Goal: Task Accomplishment & Management: Manage account settings

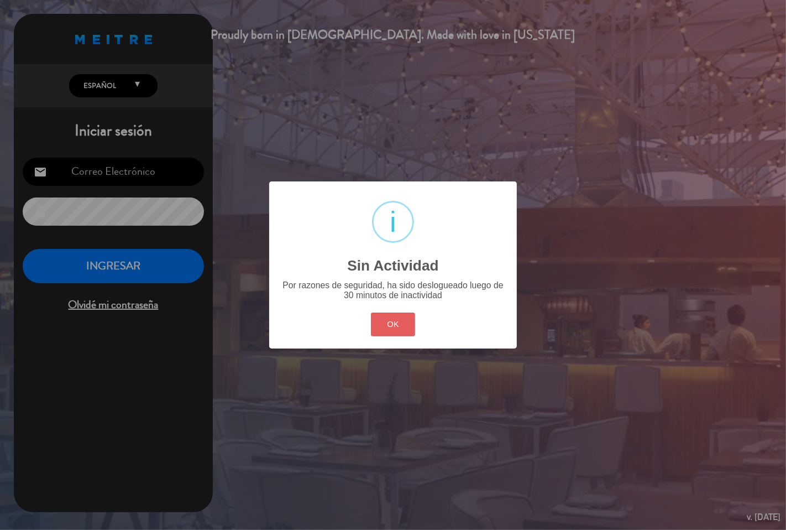
type input "[EMAIL_ADDRESS][DOMAIN_NAME]"
click at [381, 322] on button "OK" at bounding box center [393, 324] width 45 height 24
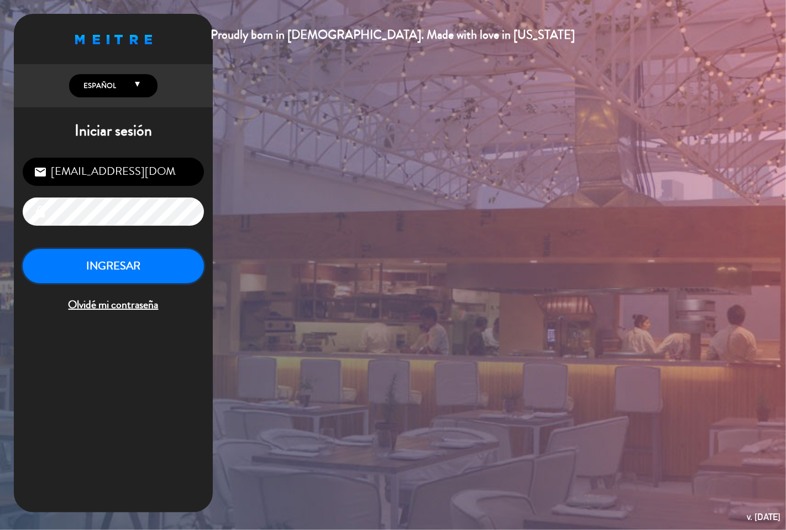
click at [177, 270] on button "INGRESAR" at bounding box center [113, 266] width 181 height 35
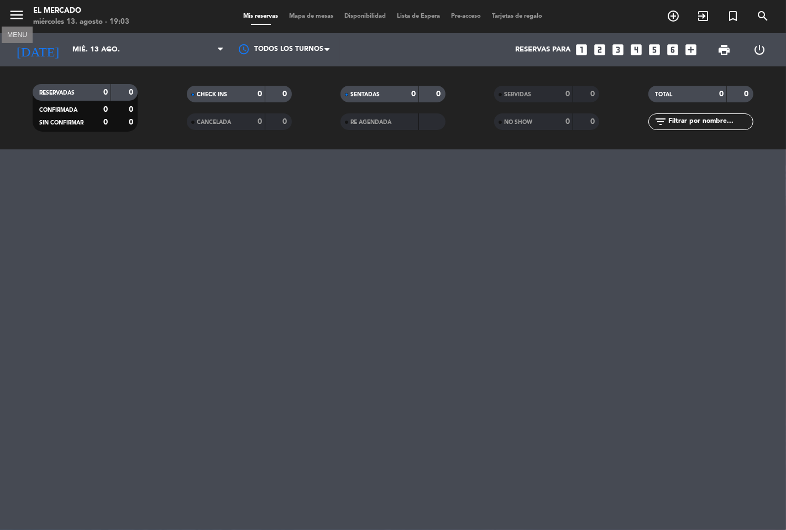
click at [23, 12] on icon "menu" at bounding box center [16, 15] width 17 height 17
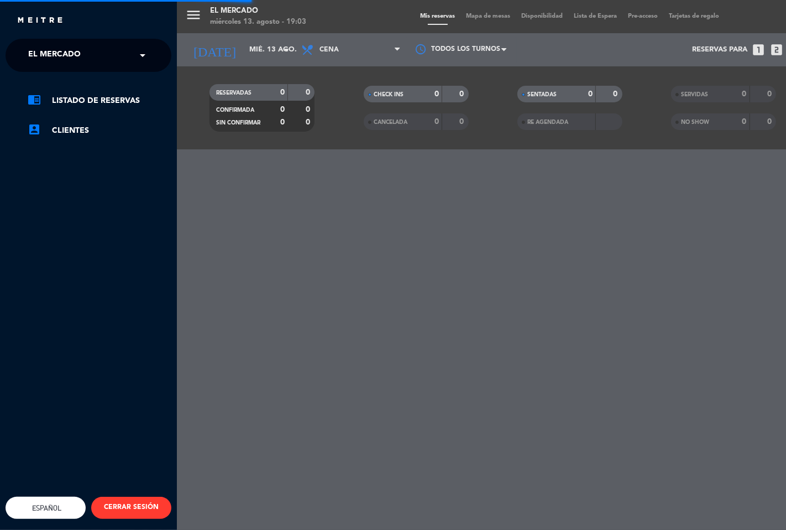
click at [70, 51] on span "El Mercado" at bounding box center [54, 55] width 53 height 23
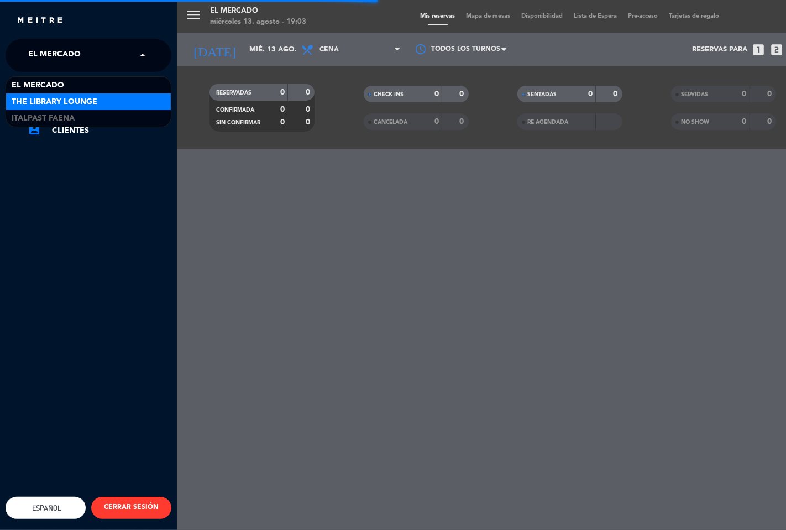
click at [83, 101] on span "The Library Lounge" at bounding box center [55, 102] width 86 height 13
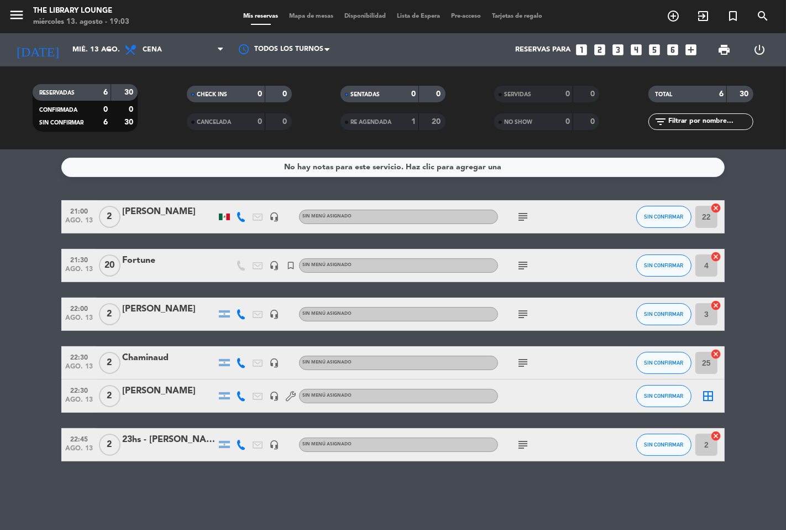
click at [535, 445] on div "subject" at bounding box center [548, 444] width 100 height 33
click at [522, 446] on icon "subject" at bounding box center [522, 444] width 13 height 13
click at [190, 434] on div "23hs - [PERSON_NAME]" at bounding box center [169, 439] width 94 height 14
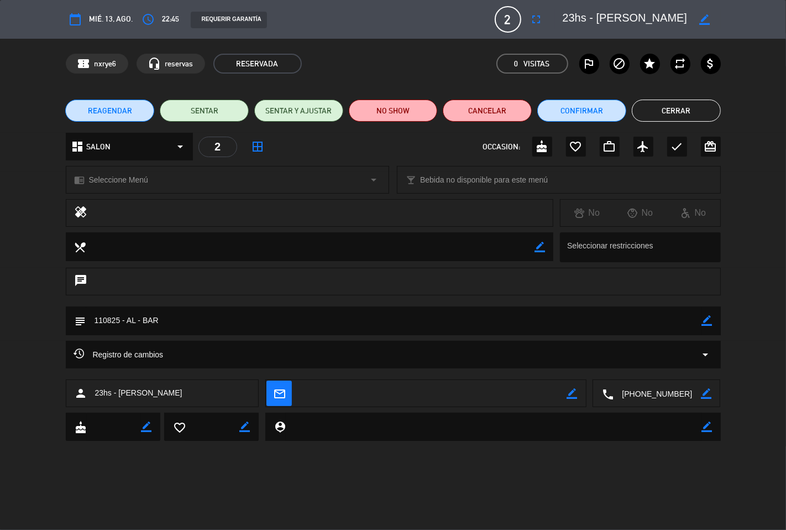
click at [706, 107] on button "Cerrar" at bounding box center [676, 111] width 89 height 22
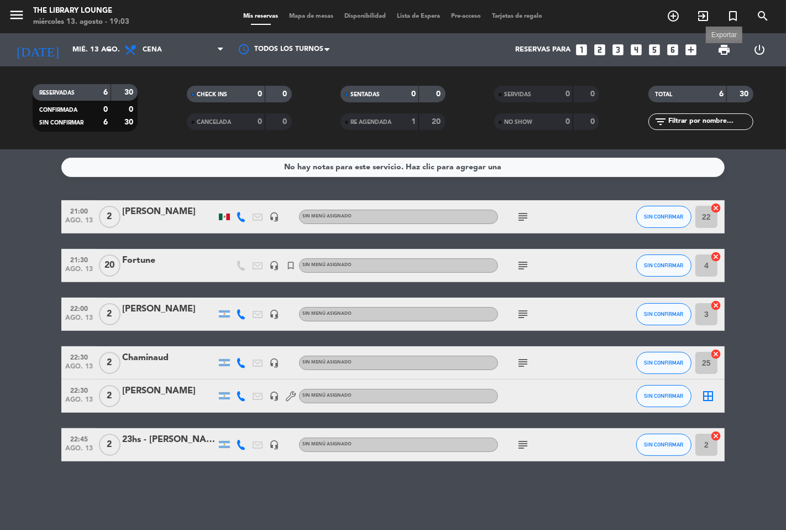
click at [723, 51] on span "print" at bounding box center [724, 49] width 13 height 13
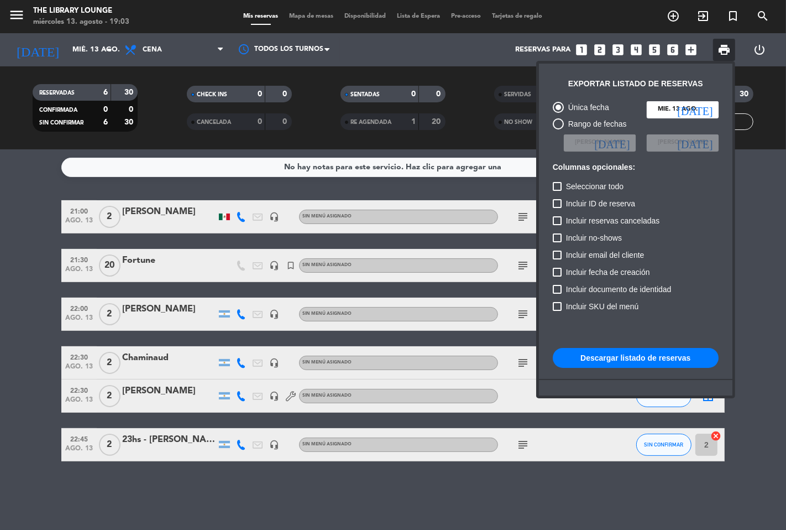
click at [641, 363] on button "Descargar listado de reservas" at bounding box center [636, 358] width 166 height 20
click at [528, 216] on div at bounding box center [393, 265] width 786 height 530
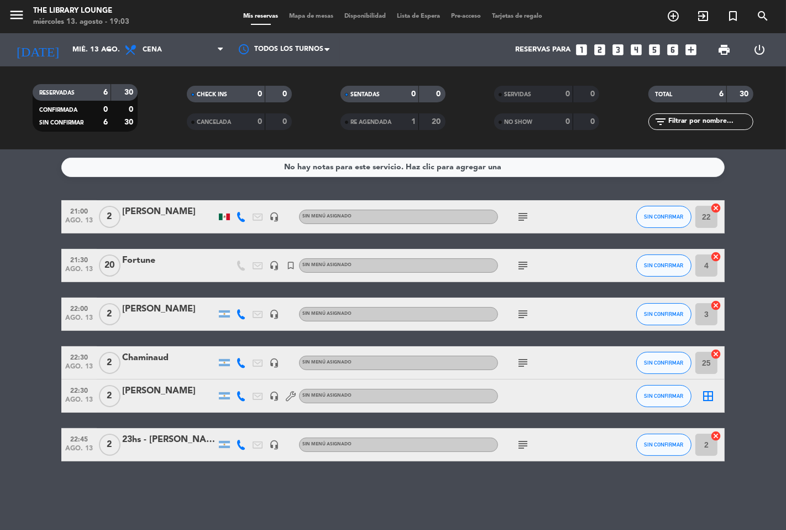
click at [528, 216] on icon "subject" at bounding box center [522, 216] width 13 height 13
click at [526, 262] on icon "subject" at bounding box center [522, 265] width 13 height 13
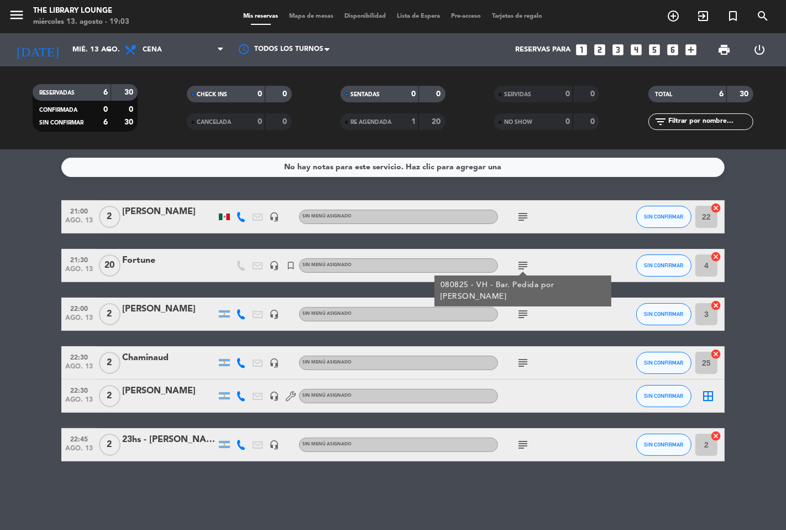
click at [522, 315] on icon "subject" at bounding box center [522, 313] width 13 height 13
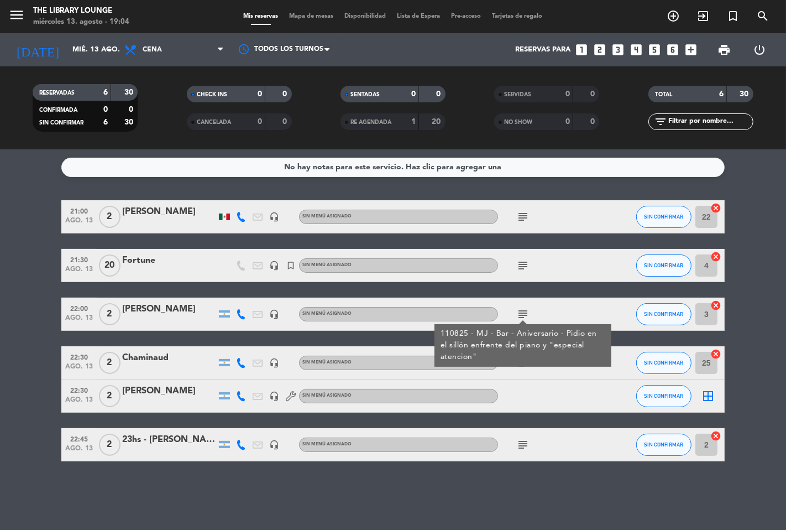
click at [528, 376] on div "subject" at bounding box center [548, 362] width 100 height 33
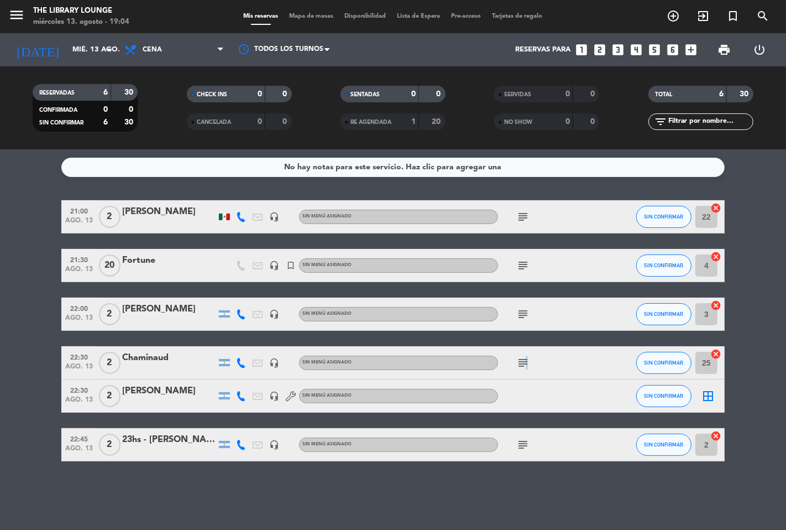
click at [526, 361] on icon "subject" at bounding box center [522, 362] width 13 height 13
click at [592, 358] on div "subject 120825 - AL - BAR - CUMPLEAÑOS" at bounding box center [548, 362] width 100 height 33
click at [722, 49] on span "print" at bounding box center [724, 49] width 13 height 13
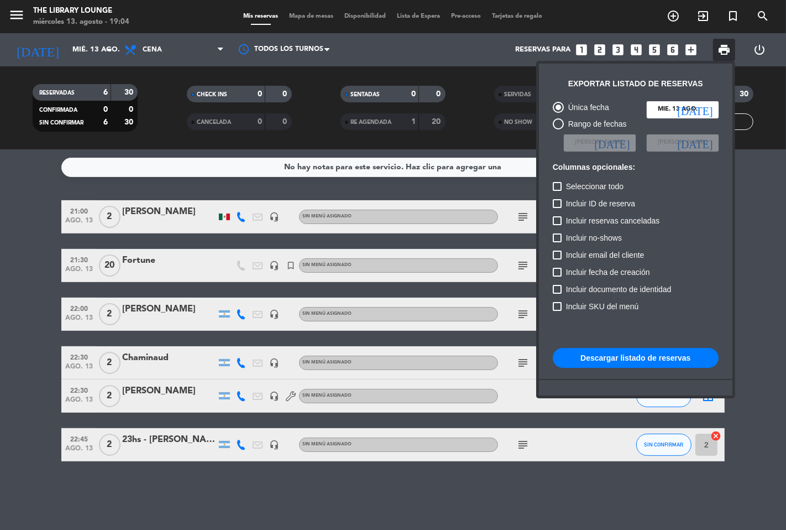
click at [646, 352] on button "Descargar listado de reservas" at bounding box center [636, 358] width 166 height 20
